Goal: Register for event/course: Register for event/course

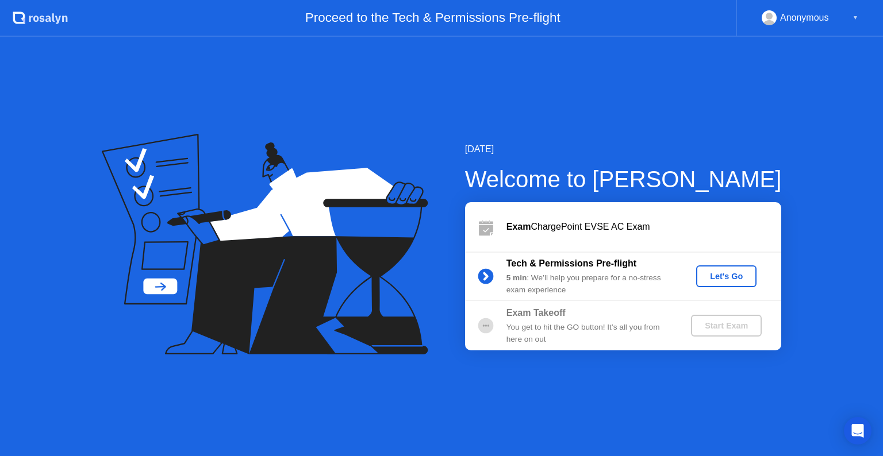
click at [722, 274] on div "Let's Go" at bounding box center [726, 276] width 51 height 9
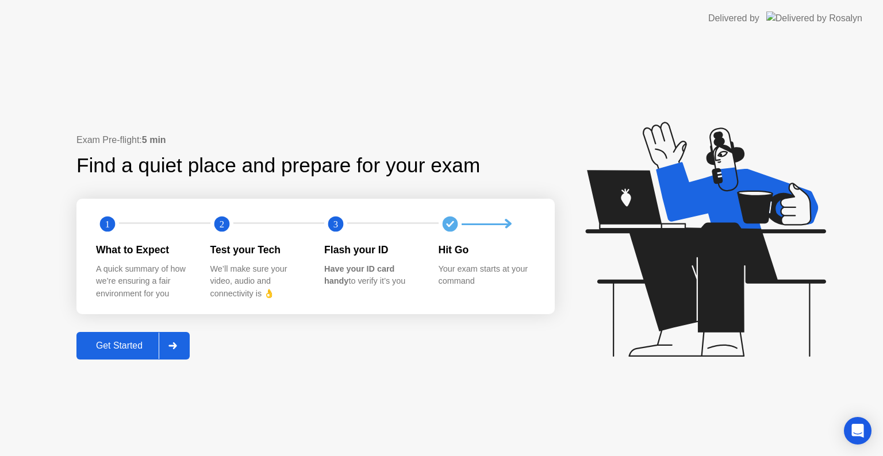
click at [133, 351] on div "Get Started" at bounding box center [119, 346] width 79 height 10
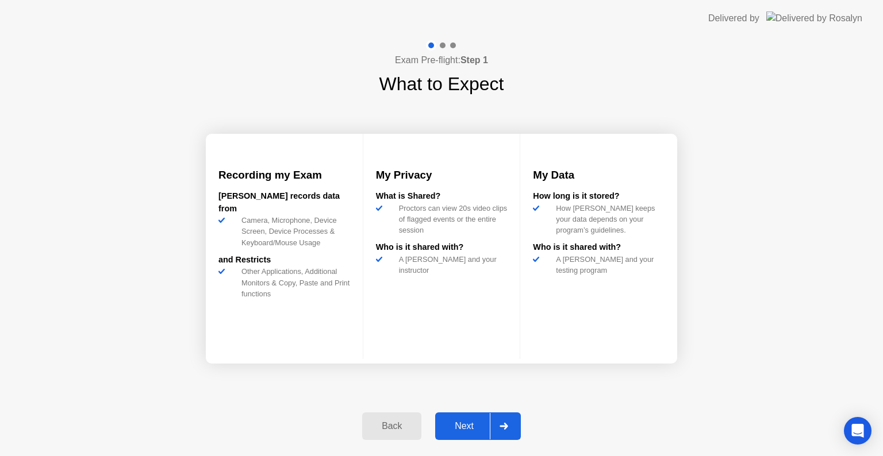
click at [455, 432] on div "Next" at bounding box center [464, 426] width 51 height 10
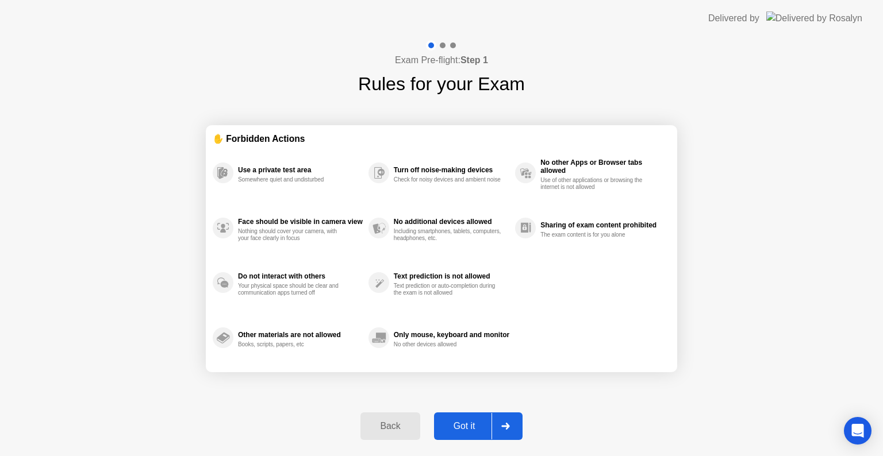
click at [455, 432] on div "Got it" at bounding box center [464, 426] width 54 height 10
select select "**********"
select select "*******"
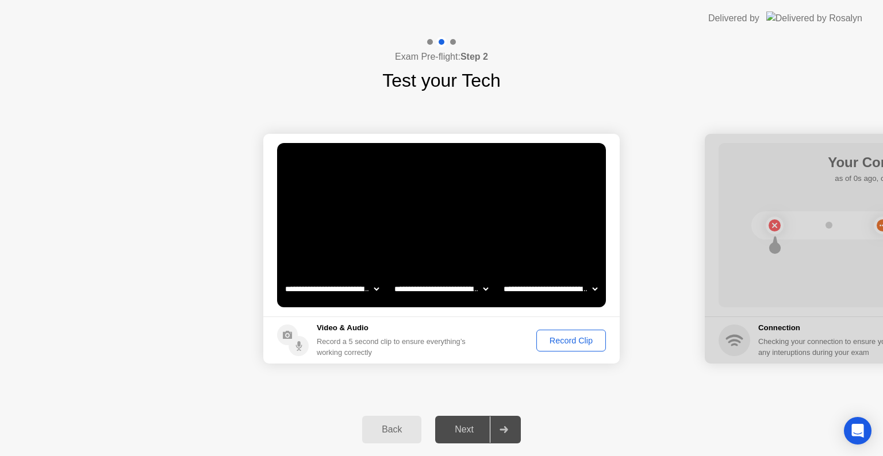
click at [582, 340] on div "Record Clip" at bounding box center [571, 340] width 62 height 9
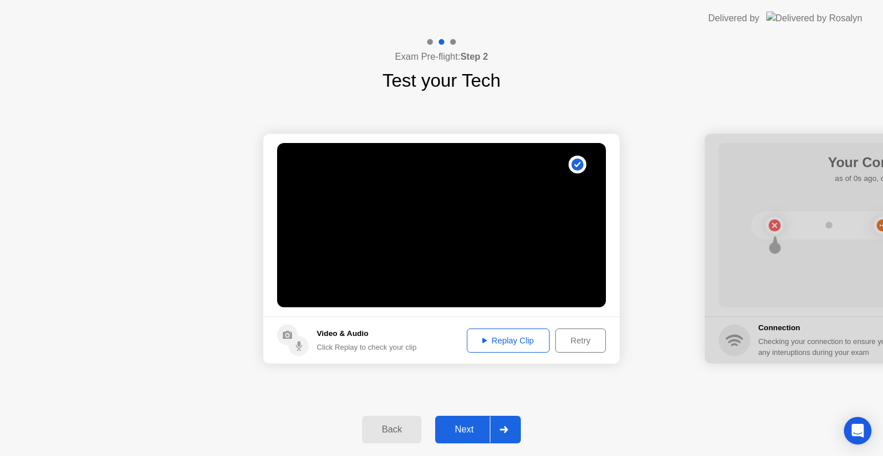
click at [466, 437] on button "Next" at bounding box center [478, 430] width 86 height 28
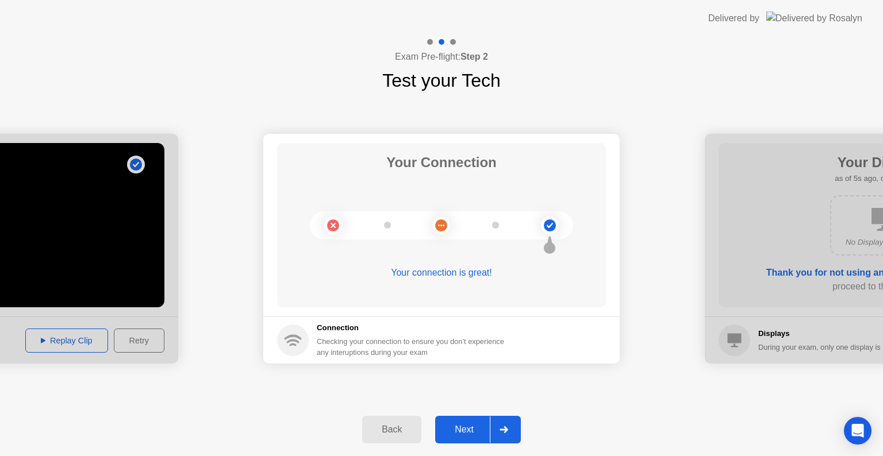
click at [461, 441] on button "Next" at bounding box center [478, 430] width 86 height 28
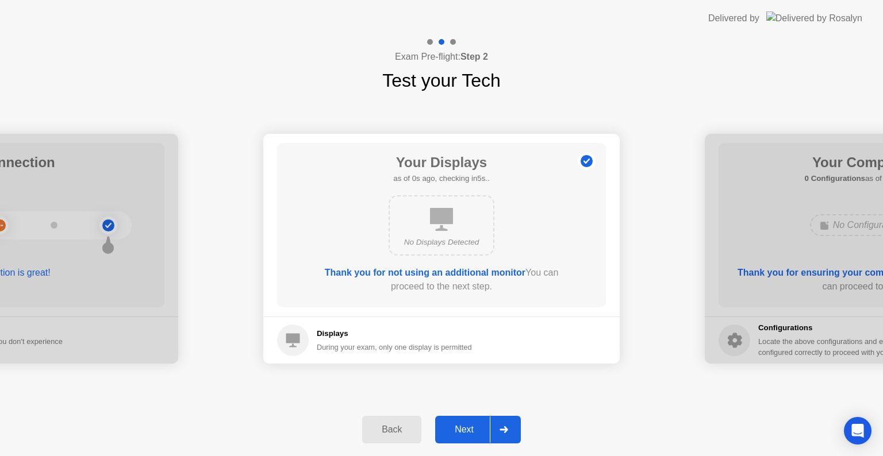
click at [461, 441] on button "Next" at bounding box center [478, 430] width 86 height 28
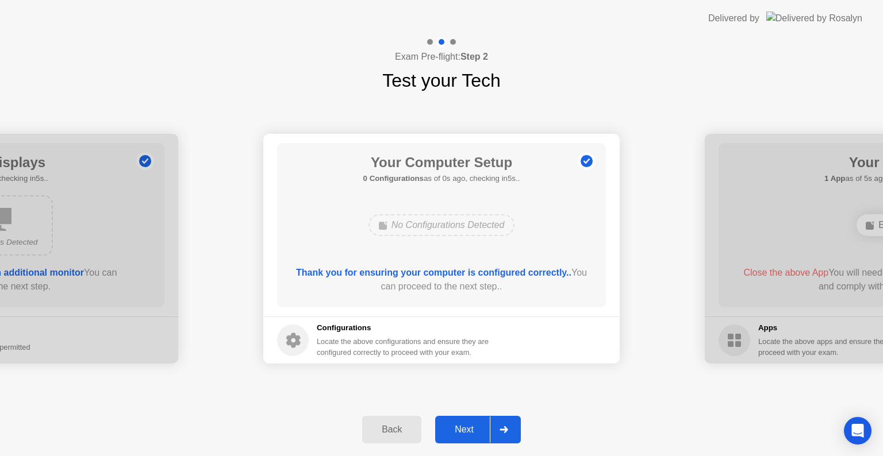
click at [461, 441] on button "Next" at bounding box center [478, 430] width 86 height 28
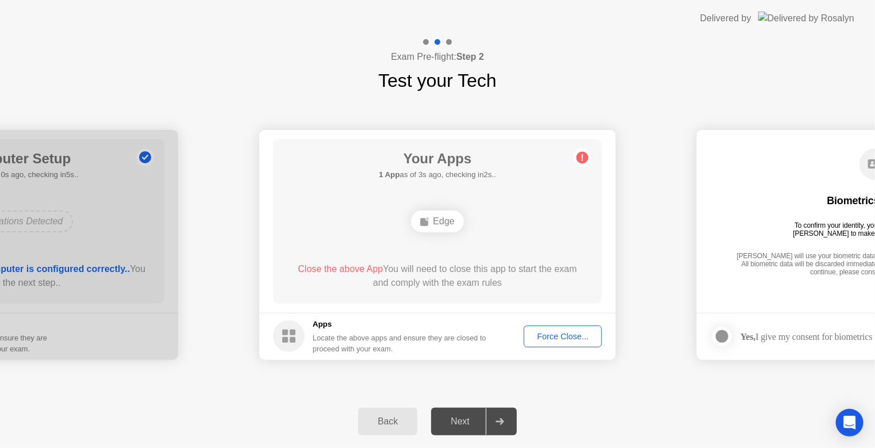
click at [566, 336] on div "Force Close..." at bounding box center [563, 336] width 70 height 9
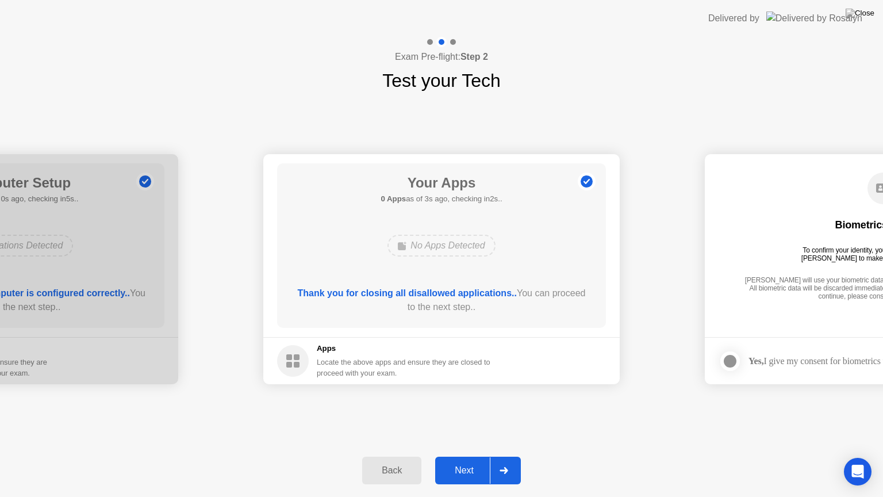
click at [462, 456] on button "Next" at bounding box center [478, 470] width 86 height 28
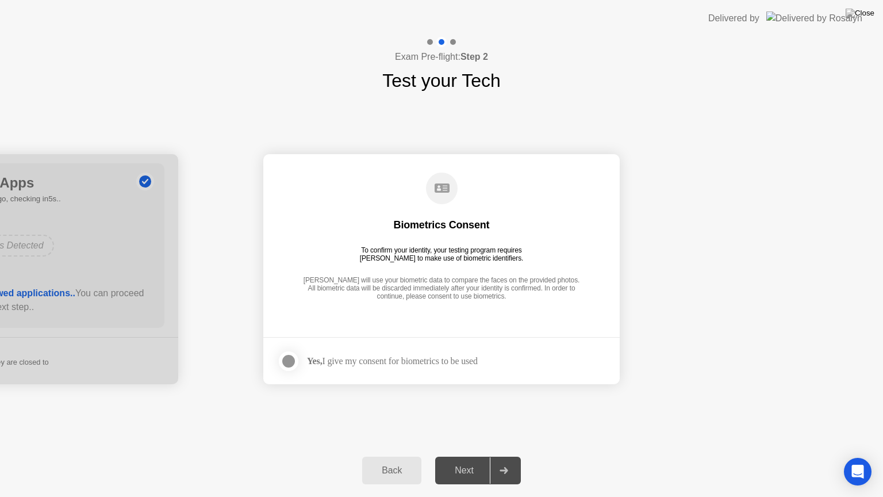
click at [298, 358] on label at bounding box center [292, 361] width 30 height 23
click at [459, 456] on div "Next" at bounding box center [464, 470] width 51 height 10
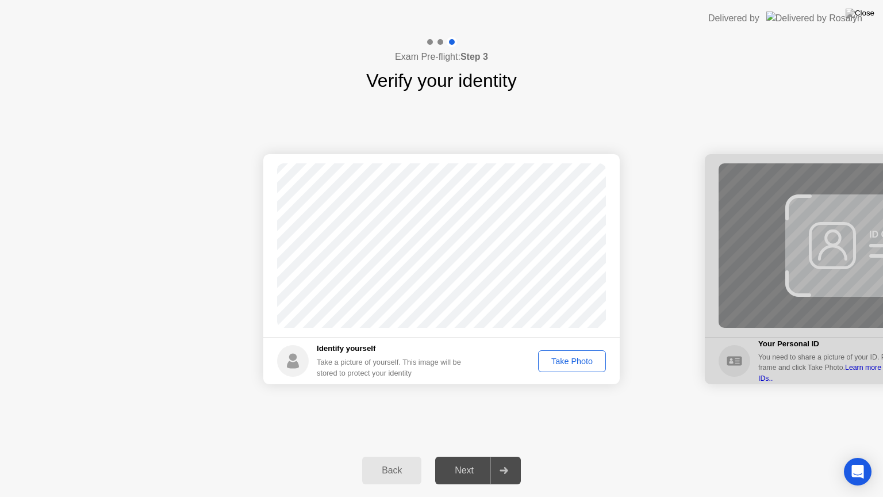
click at [574, 364] on div "Take Photo" at bounding box center [572, 360] width 60 height 9
click at [463, 456] on button "Next" at bounding box center [478, 470] width 86 height 28
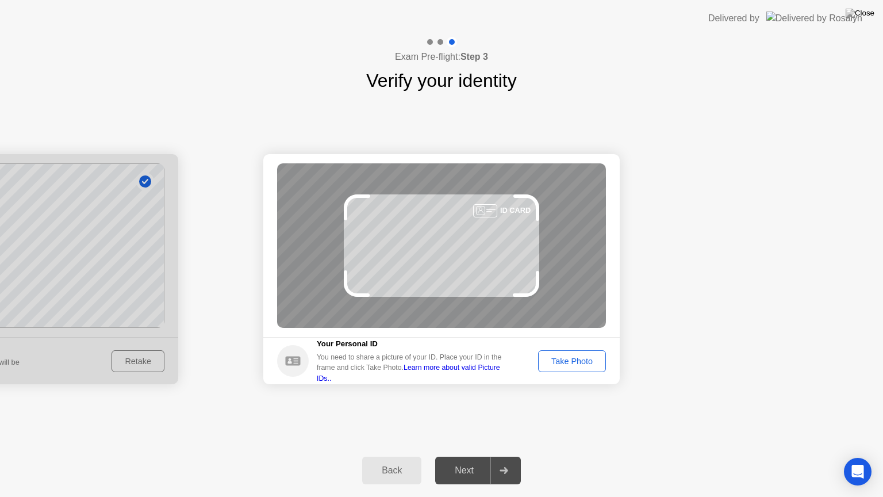
click at [587, 356] on div "Take Photo" at bounding box center [572, 360] width 60 height 9
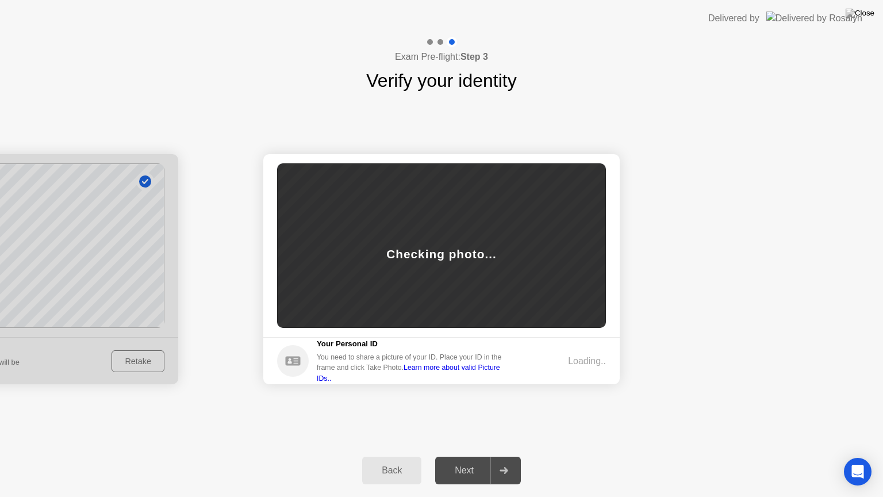
click at [587, 356] on div "Loading.." at bounding box center [587, 361] width 38 height 14
click at [477, 456] on div "Next" at bounding box center [464, 470] width 51 height 10
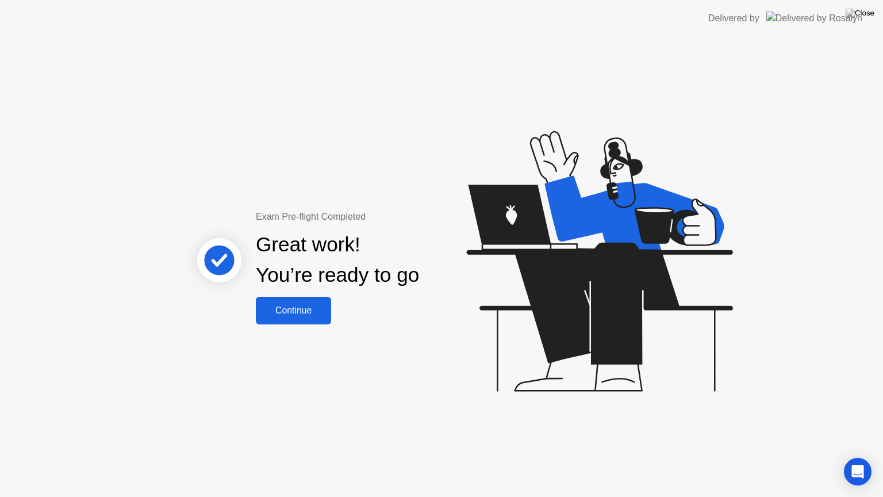
click at [308, 329] on div "Exam Pre-flight Completed Great work! You’re ready to go Continue" at bounding box center [441, 267] width 883 height 460
click at [309, 305] on div "Continue" at bounding box center [293, 310] width 68 height 10
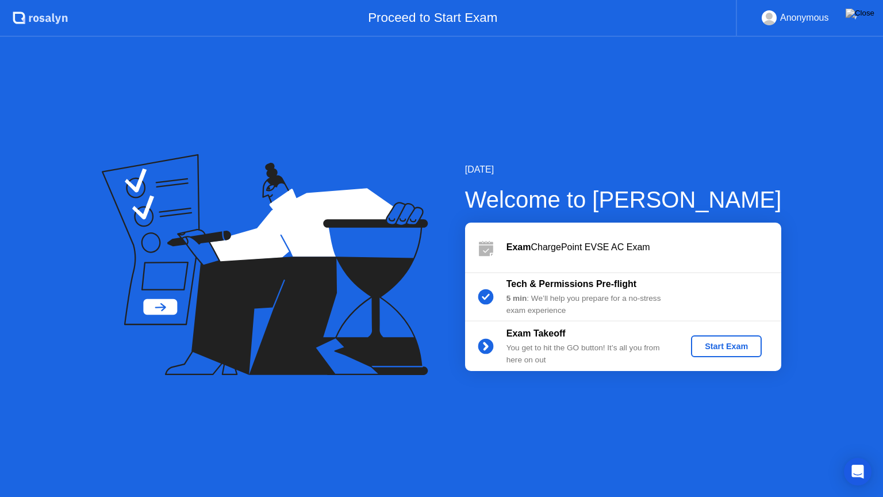
click at [740, 348] on div "Start Exam" at bounding box center [727, 345] width 62 height 9
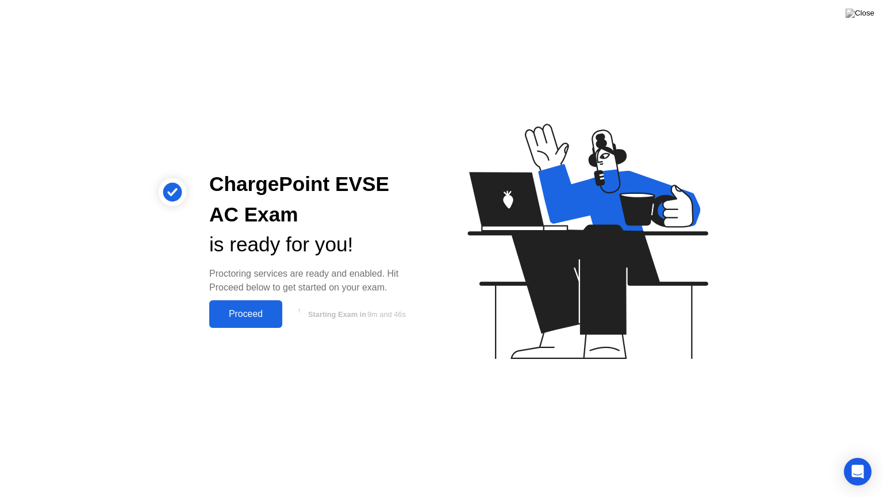
click at [267, 317] on div "Proceed" at bounding box center [246, 314] width 66 height 10
